Goal: Task Accomplishment & Management: Complete application form

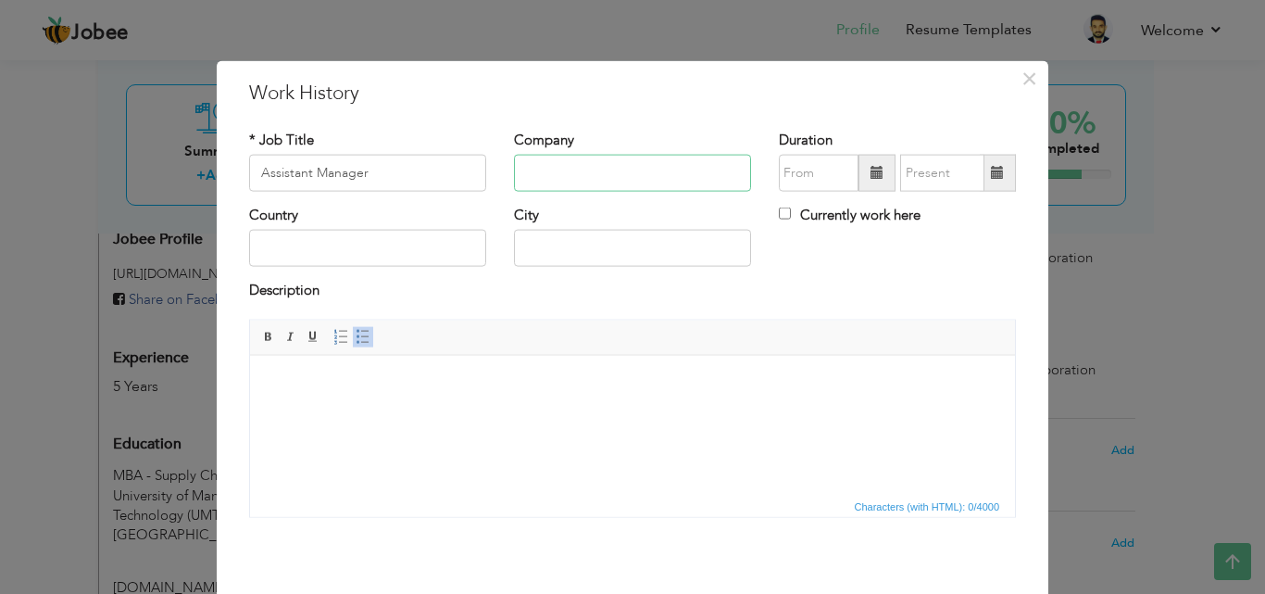
click at [571, 169] on input "text" at bounding box center [632, 173] width 237 height 37
type input "Naveene Export Limited"
click at [860, 169] on span at bounding box center [877, 173] width 37 height 37
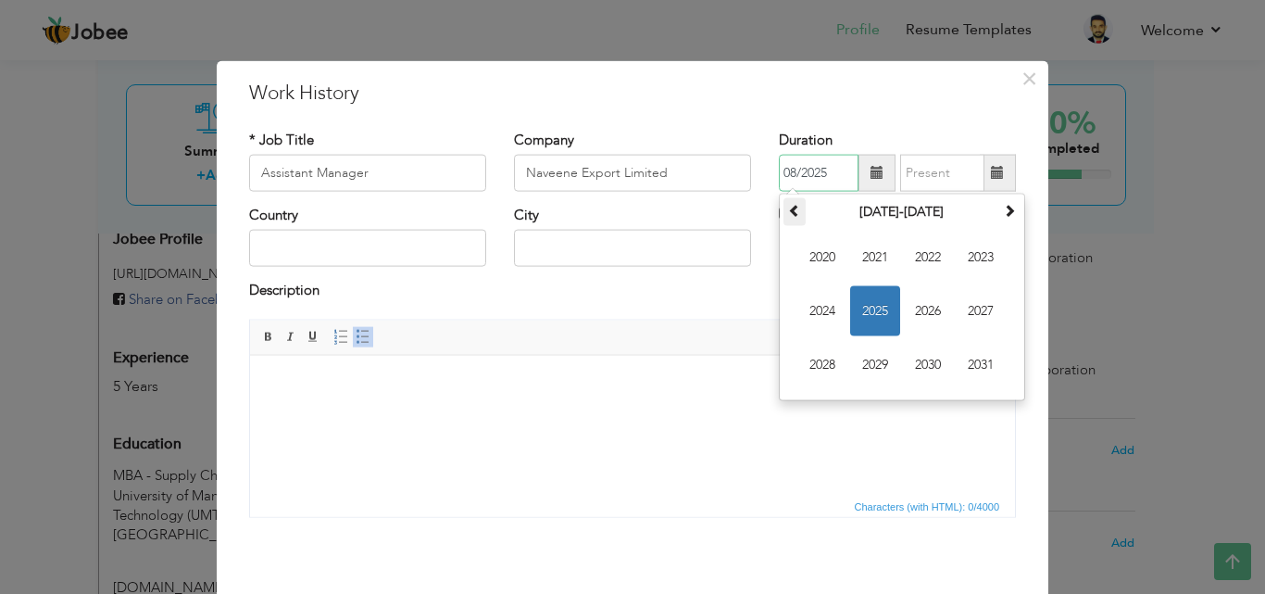
click at [788, 208] on span at bounding box center [794, 210] width 13 height 13
click at [878, 362] on span "2019" at bounding box center [875, 365] width 50 height 50
click at [921, 311] on span "[DATE]" at bounding box center [928, 311] width 50 height 50
type input "07/2019"
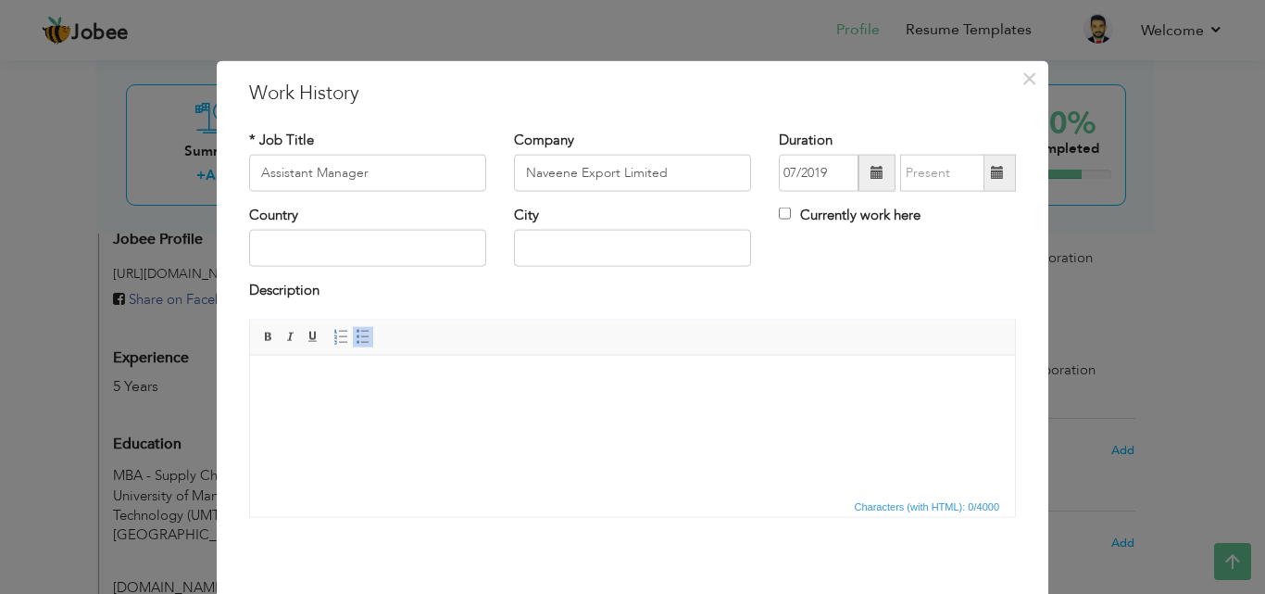
click at [997, 157] on span at bounding box center [998, 173] width 36 height 37
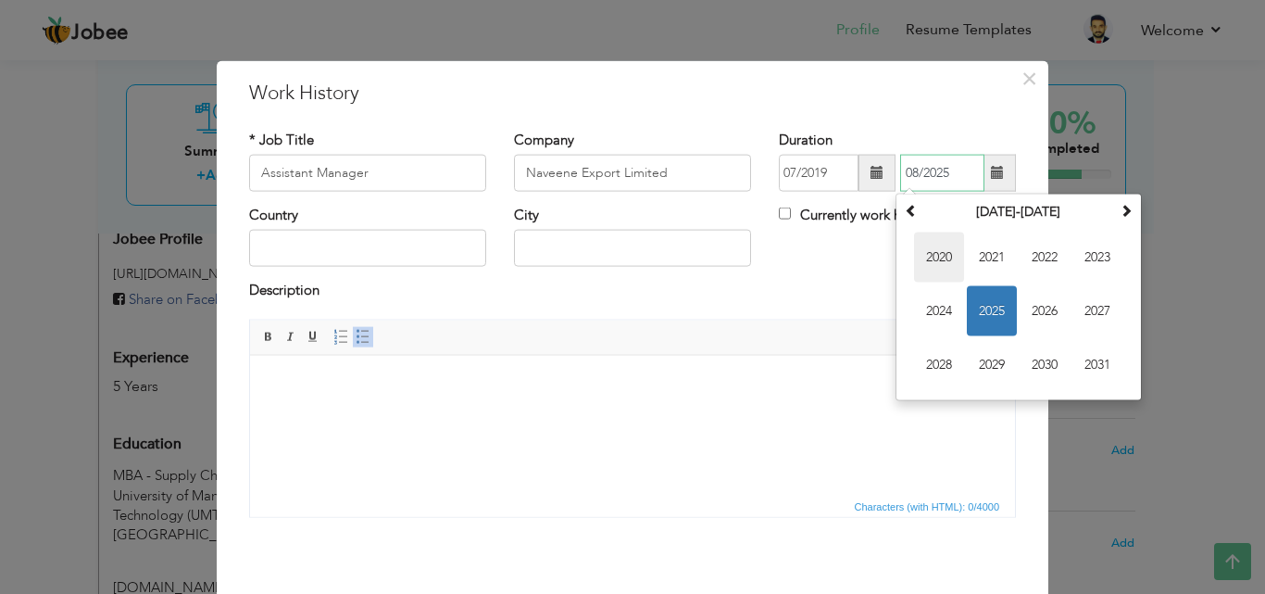
click at [938, 255] on span "2020" at bounding box center [939, 257] width 50 height 50
click at [988, 308] on span "Jun" at bounding box center [992, 311] width 50 height 50
type input "06/2020"
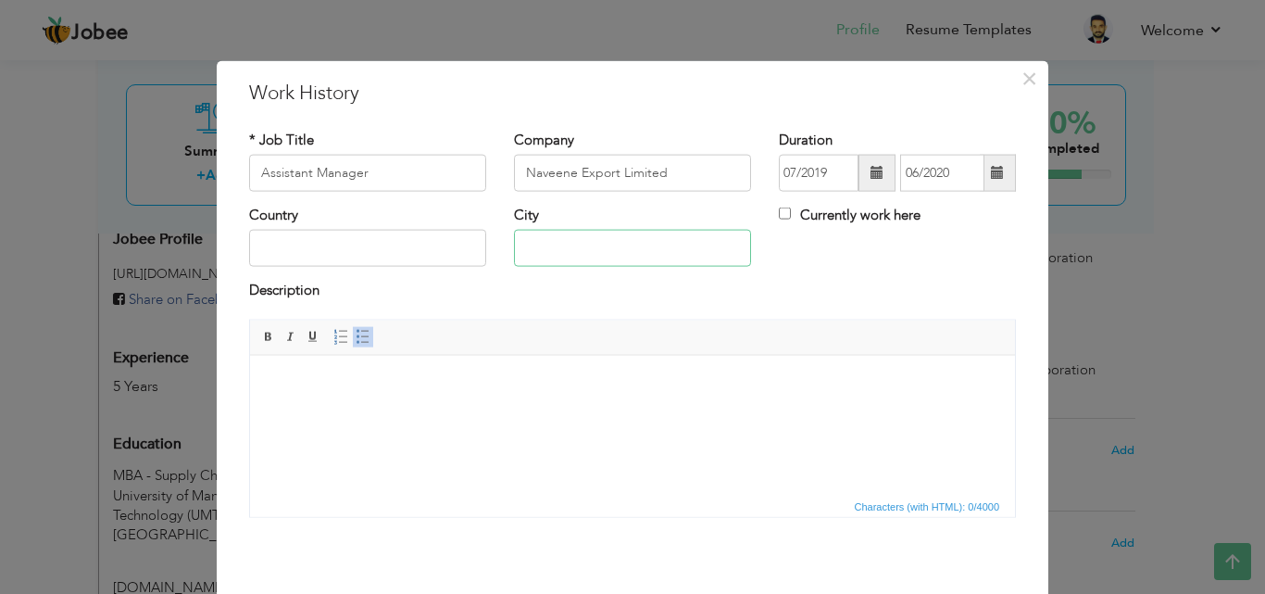
click at [598, 248] on input "text" at bounding box center [632, 248] width 237 height 37
type input "[GEOGRAPHIC_DATA]"
click at [408, 180] on input "Assistant Manager" at bounding box center [367, 173] width 237 height 37
